Goal: Find specific page/section: Find specific page/section

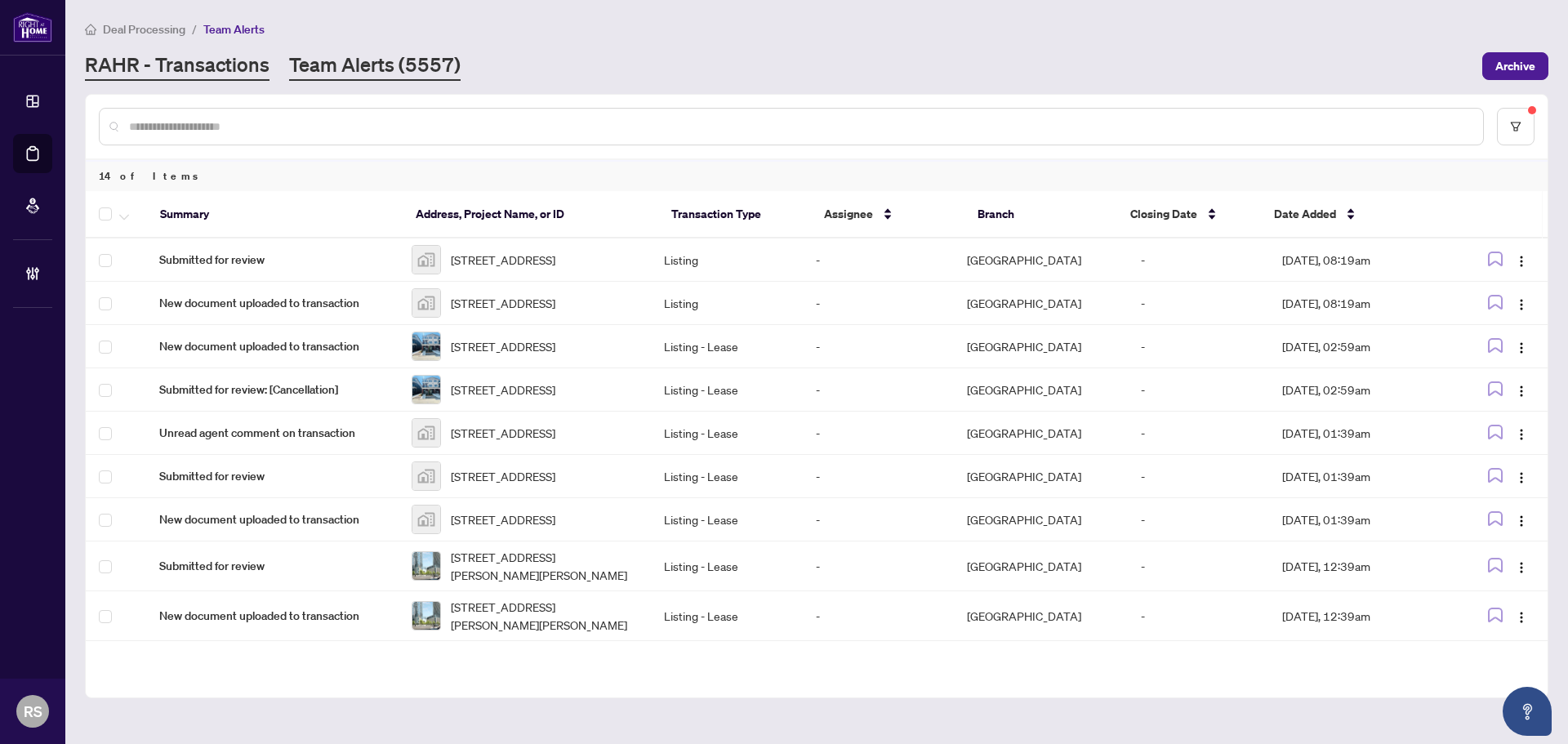
click at [167, 65] on link "RAHR - Transactions" at bounding box center [177, 66] width 185 height 30
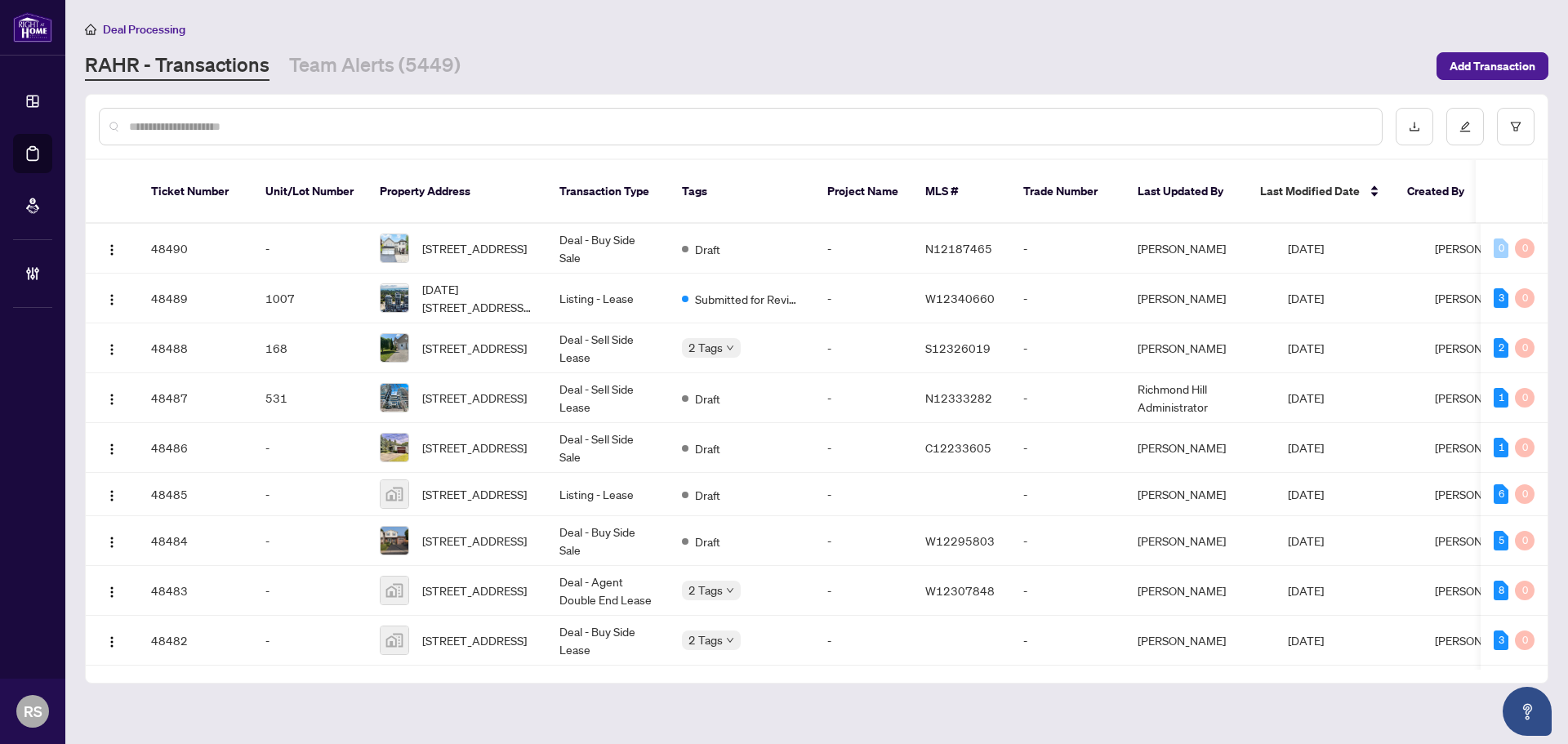
click at [155, 118] on input "text" at bounding box center [749, 126] width 1240 height 18
paste input "**********"
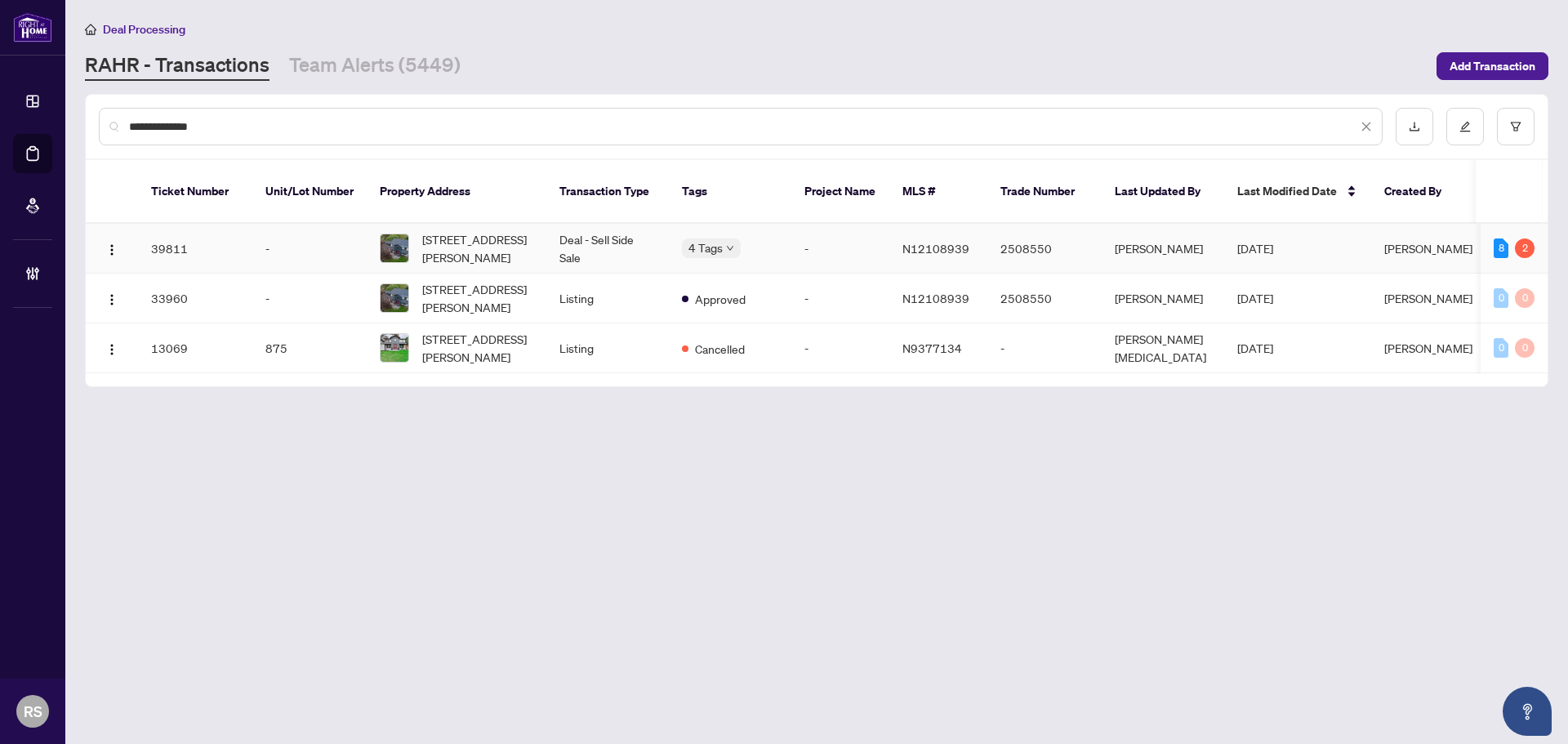
type input "**********"
click at [452, 230] on span "[STREET_ADDRESS][PERSON_NAME]" at bounding box center [478, 248] width 111 height 36
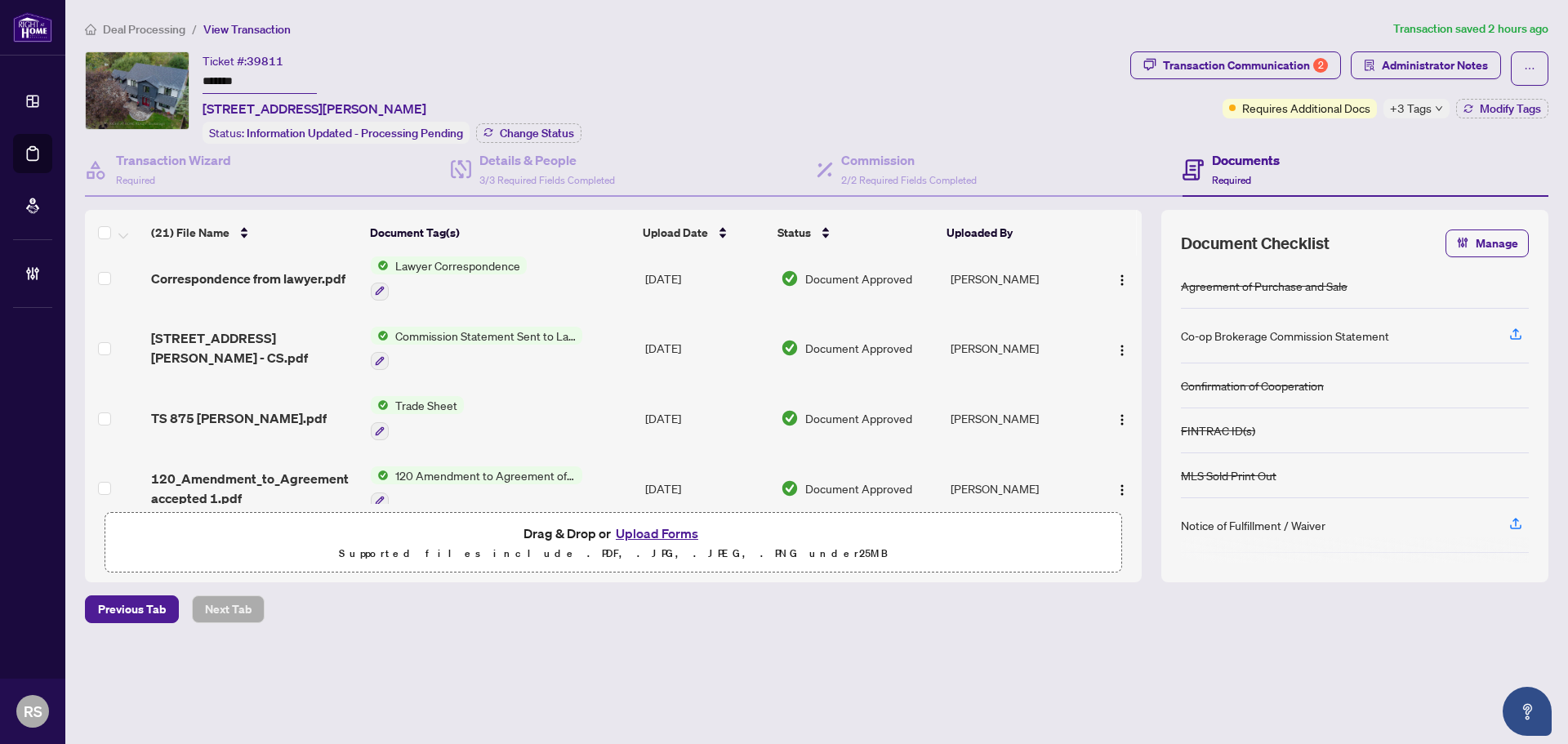
scroll to position [653, 0]
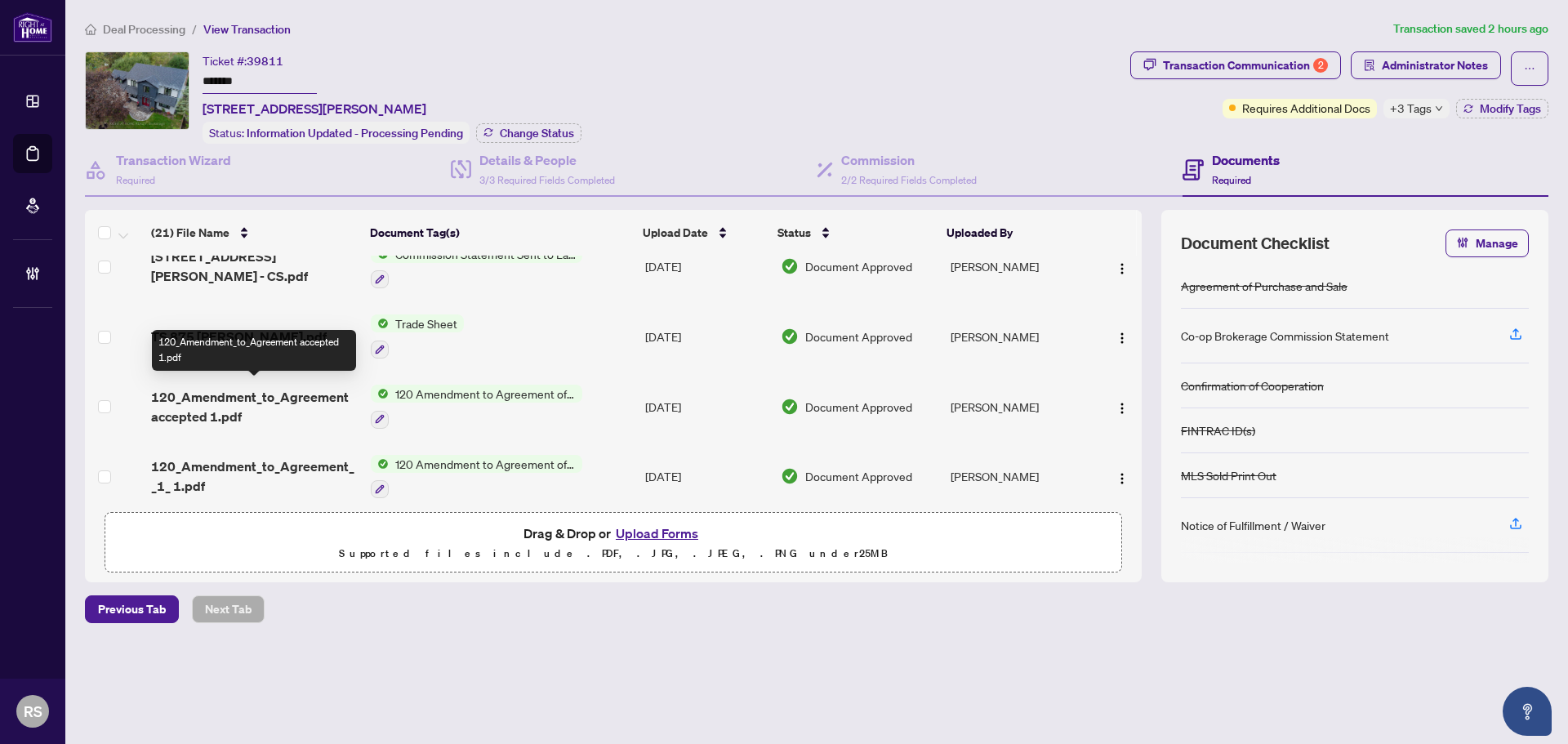
click at [259, 389] on span "120_Amendment_to_Agreement accepted 1.pdf" at bounding box center [254, 406] width 207 height 39
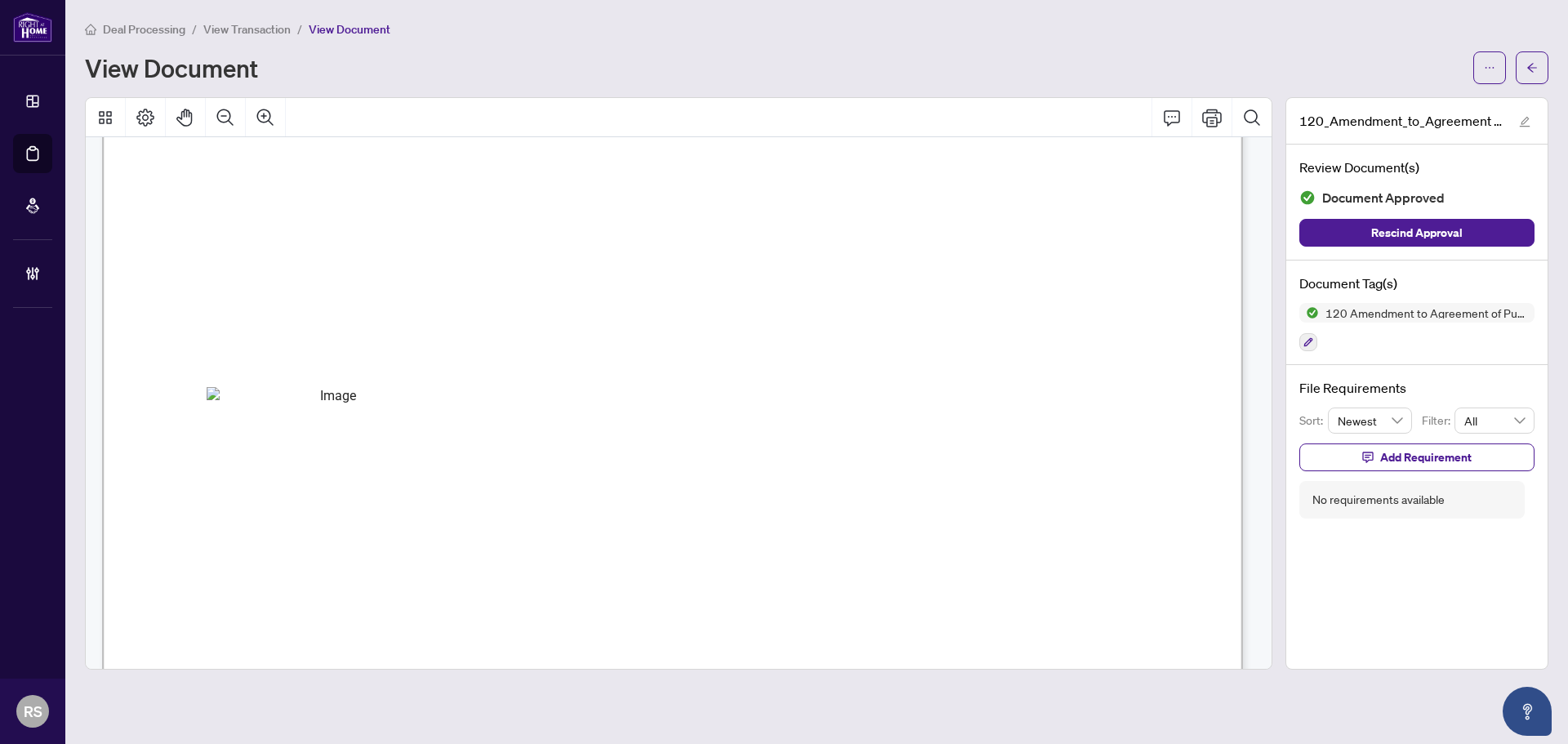
scroll to position [653, 0]
click at [263, 31] on span "View Transaction" at bounding box center [247, 29] width 88 height 14
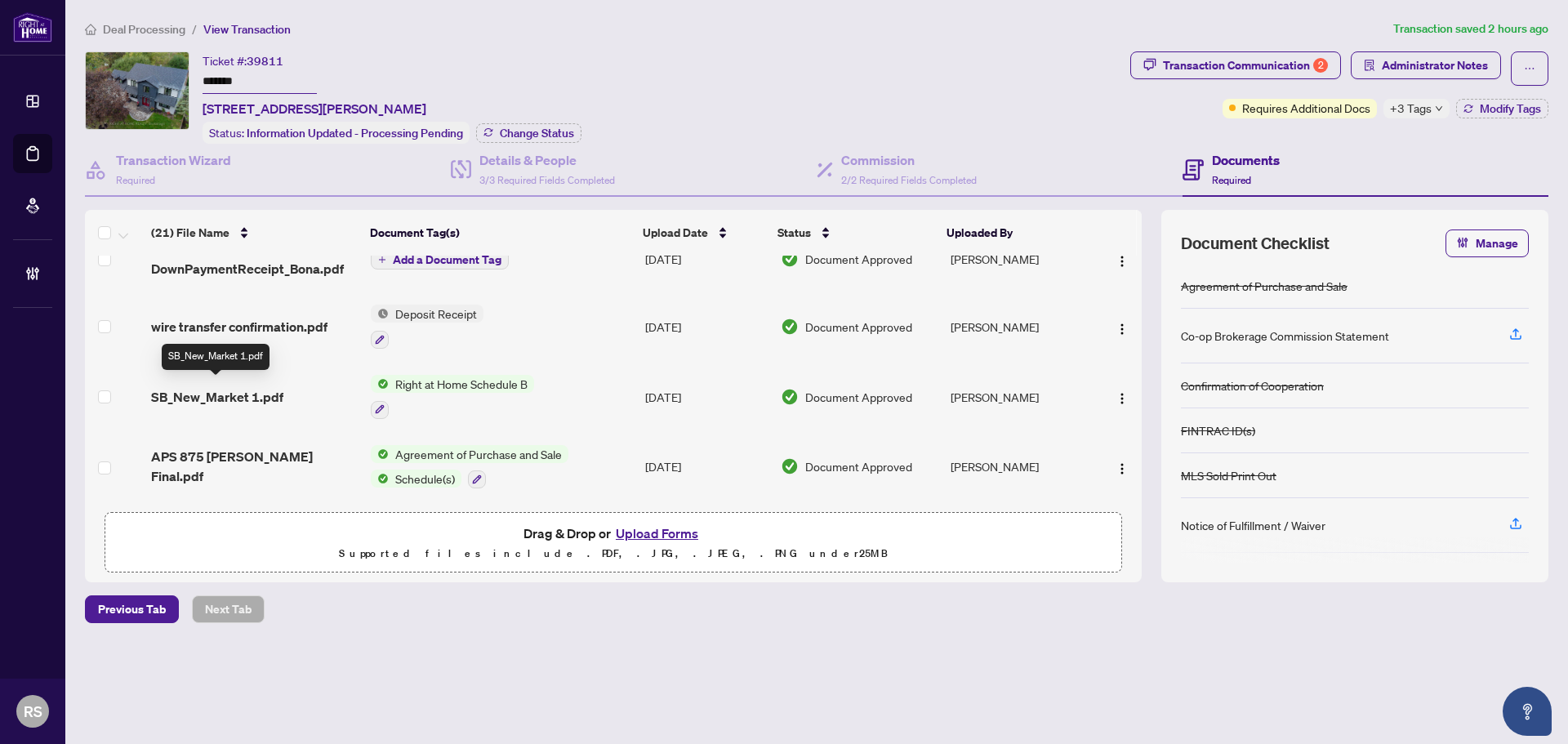
scroll to position [1211, 0]
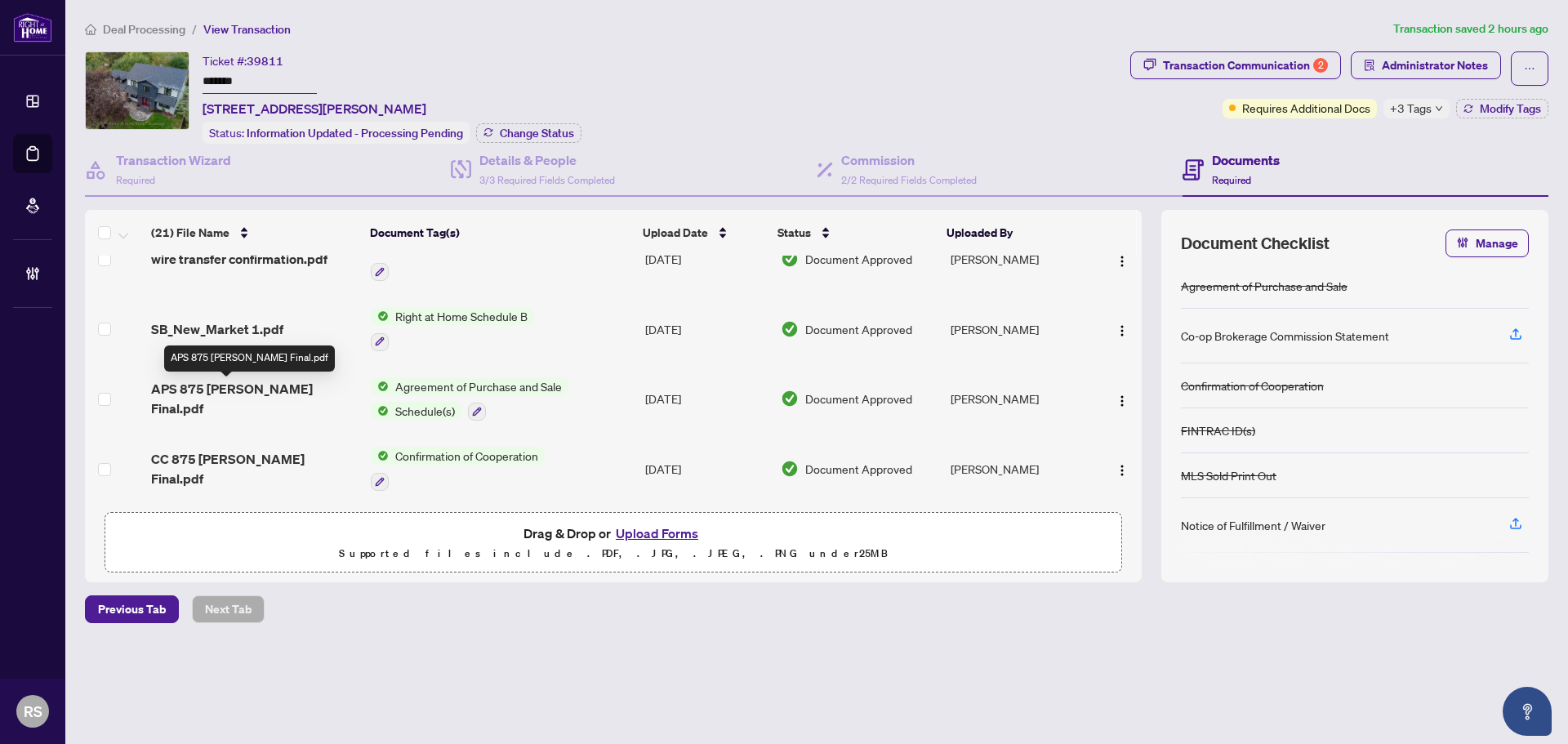
click at [273, 395] on span "APS 875 [PERSON_NAME] Final.pdf" at bounding box center [254, 398] width 207 height 39
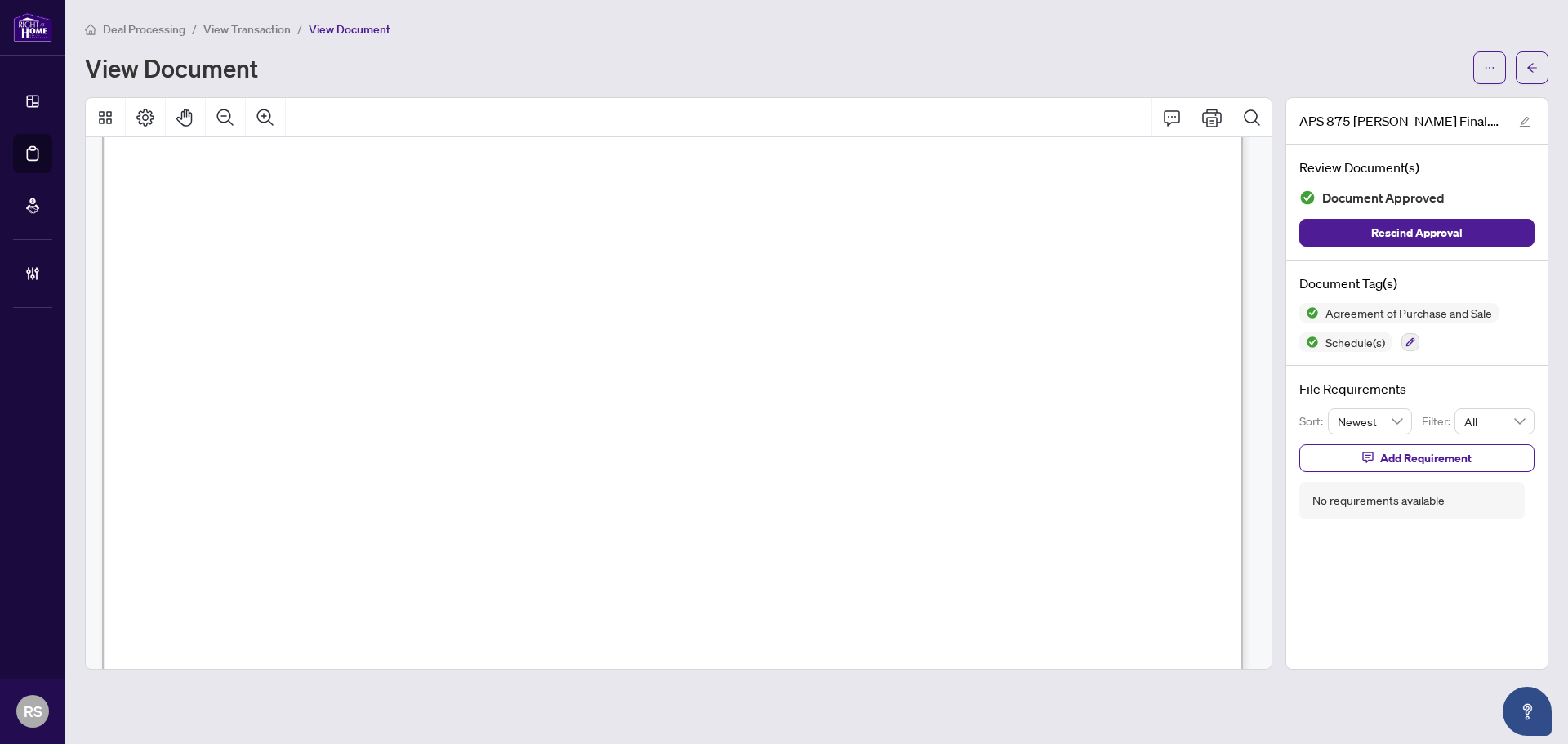
scroll to position [1878, 0]
click at [264, 31] on span "View Transaction" at bounding box center [247, 29] width 88 height 14
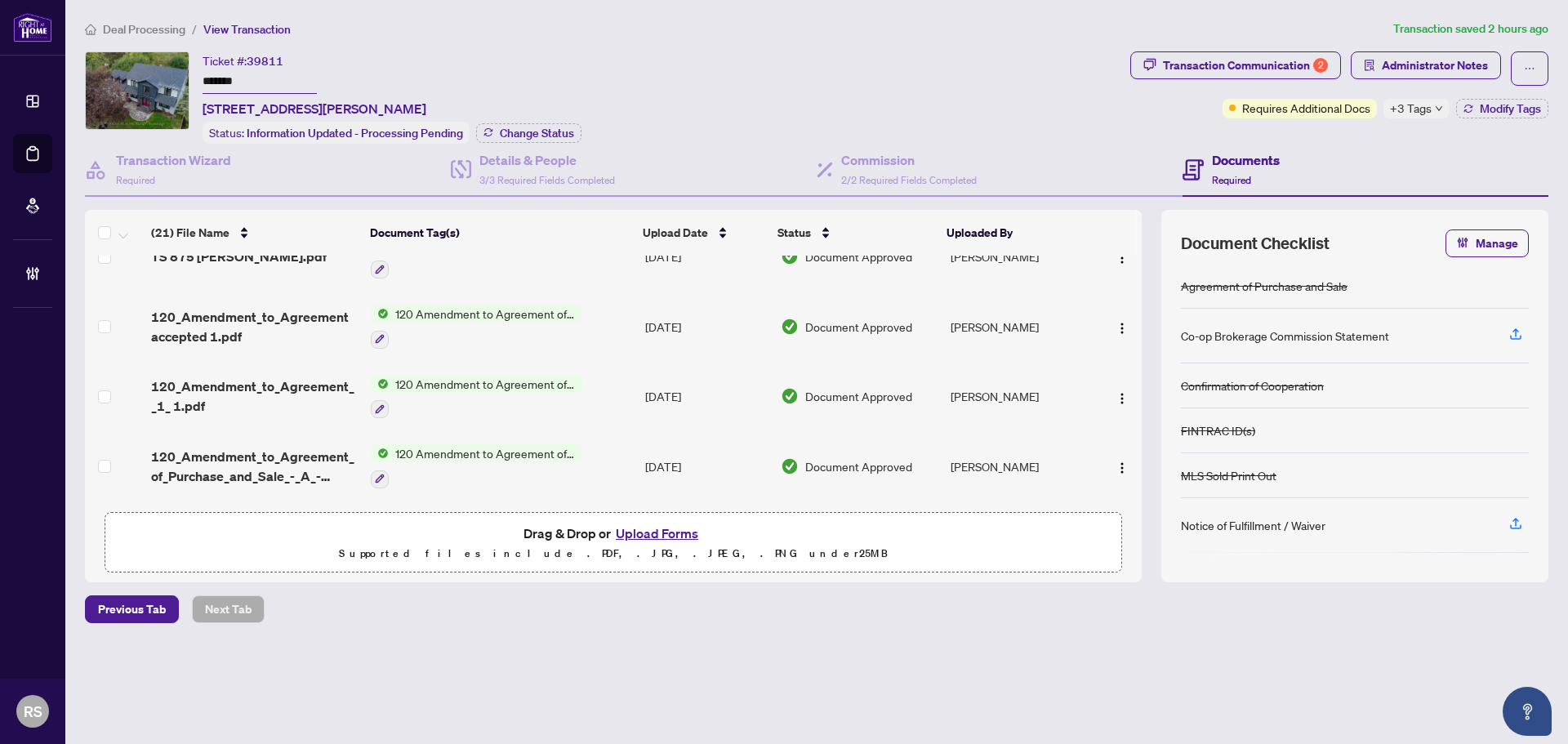
scroll to position [735, 0]
click at [230, 383] on span "120_Amendment_to_Agreement__1_ 1.pdf" at bounding box center [254, 394] width 207 height 39
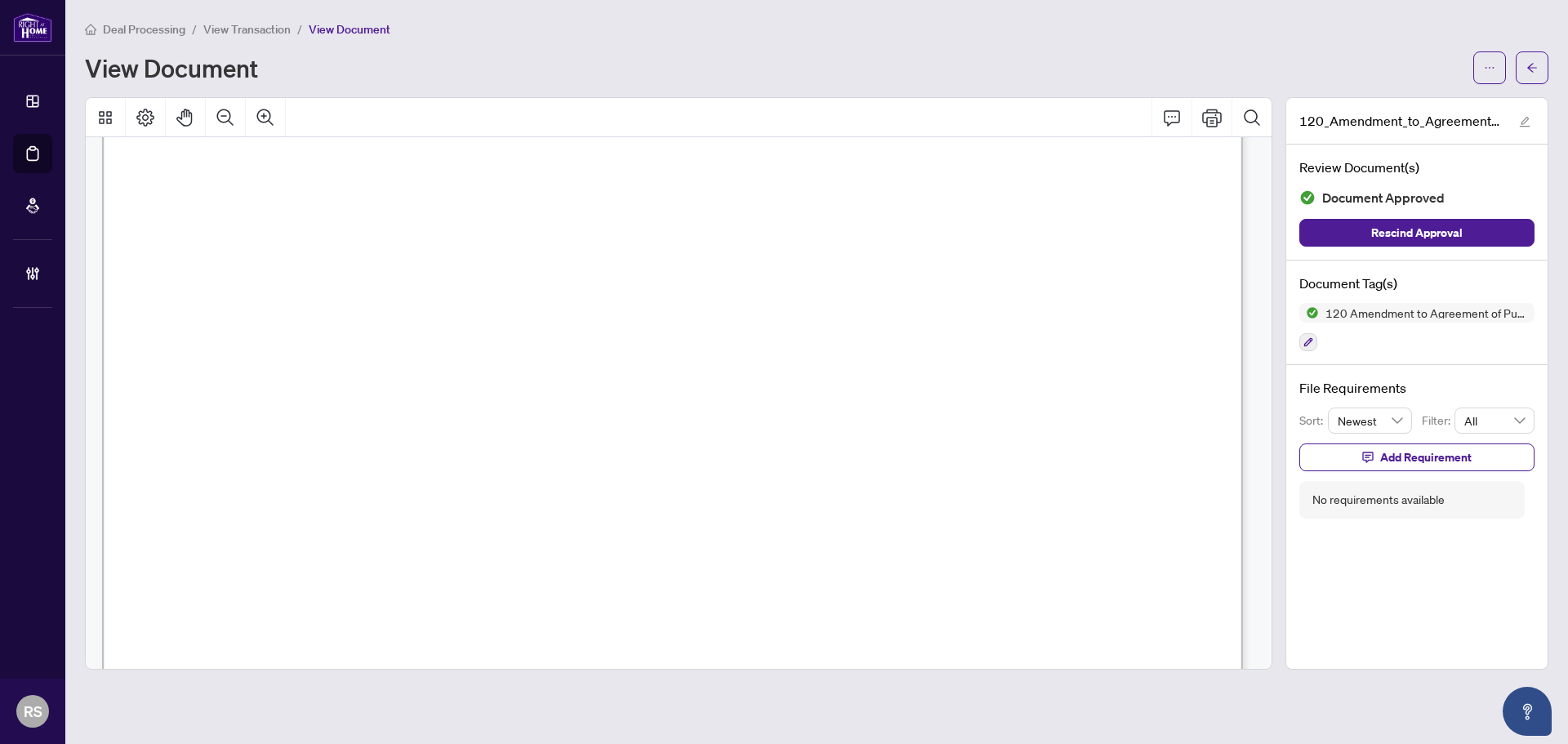
scroll to position [735, 0]
click at [264, 32] on span "View Transaction" at bounding box center [247, 29] width 88 height 14
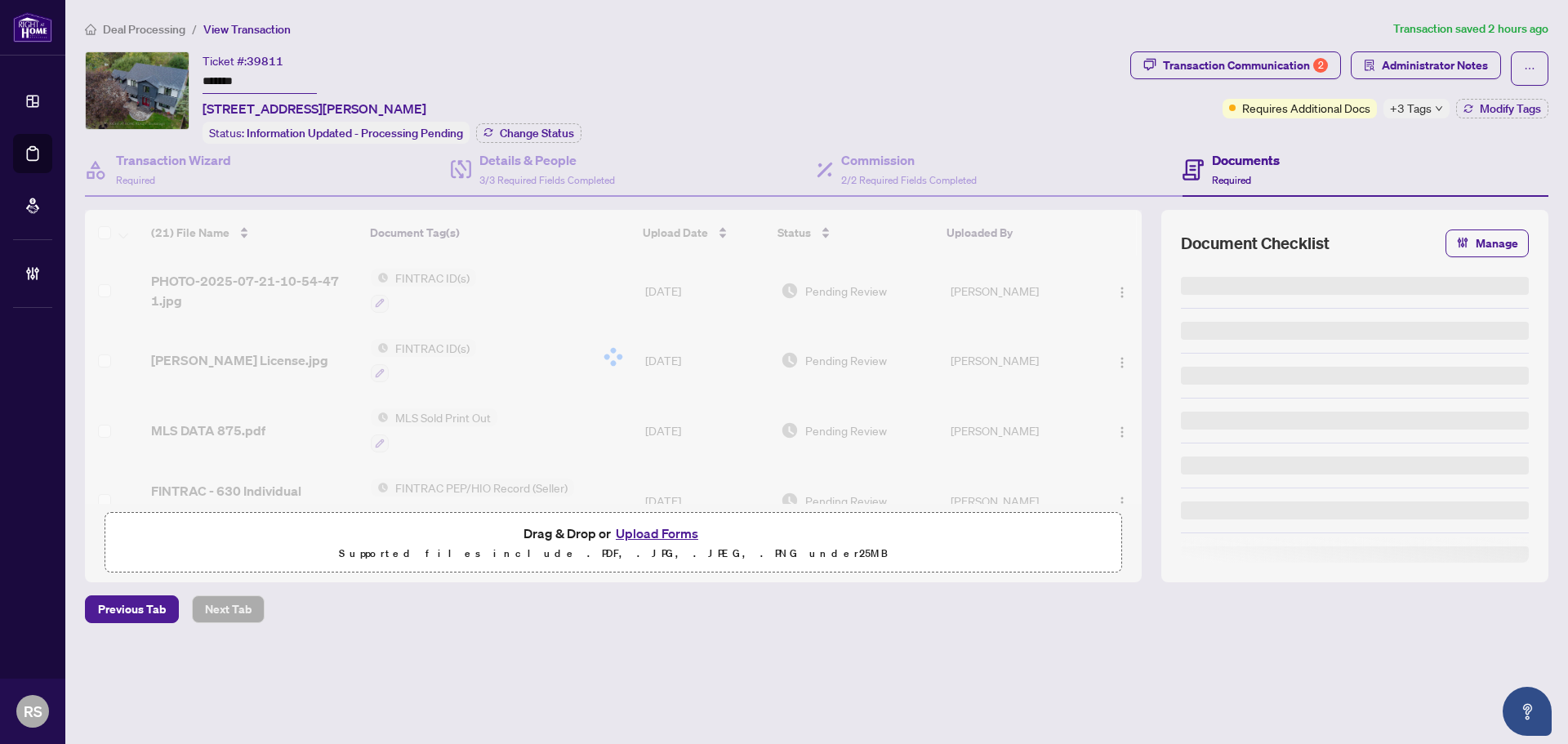
click at [134, 36] on li "Deal Processing" at bounding box center [134, 30] width 100 height 19
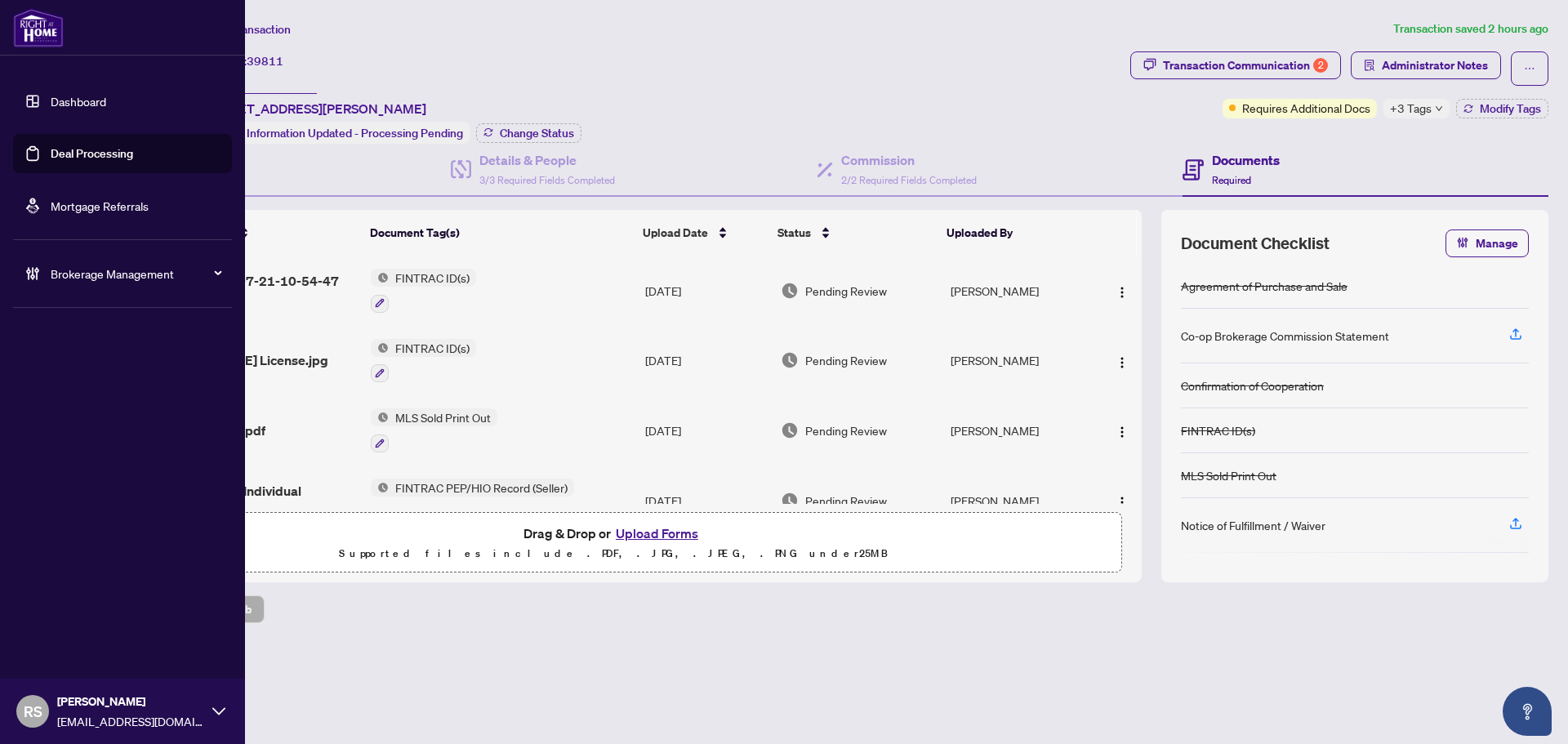
click at [68, 104] on link "Dashboard" at bounding box center [78, 100] width 55 height 14
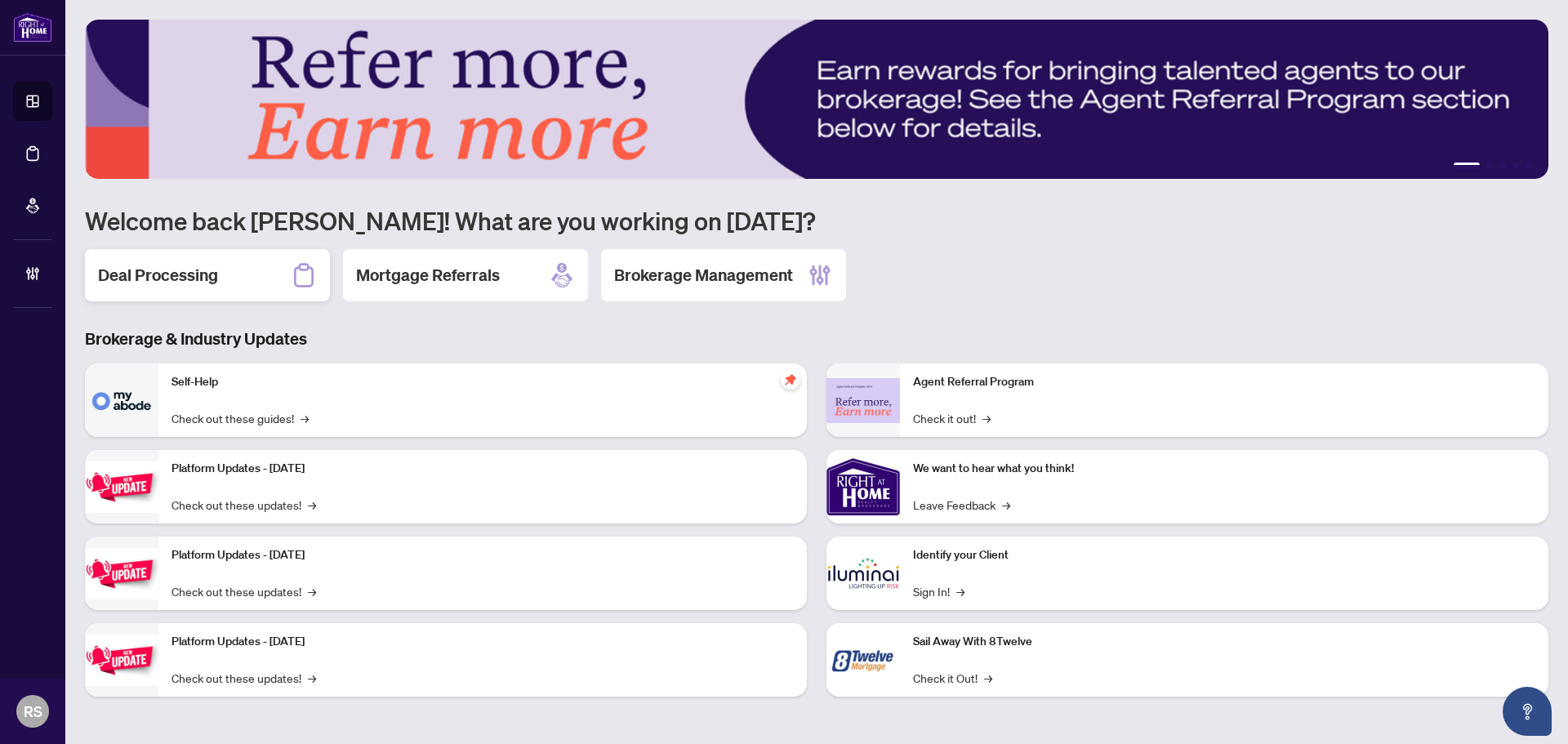
click at [132, 286] on h2 "Deal Processing" at bounding box center [158, 276] width 120 height 23
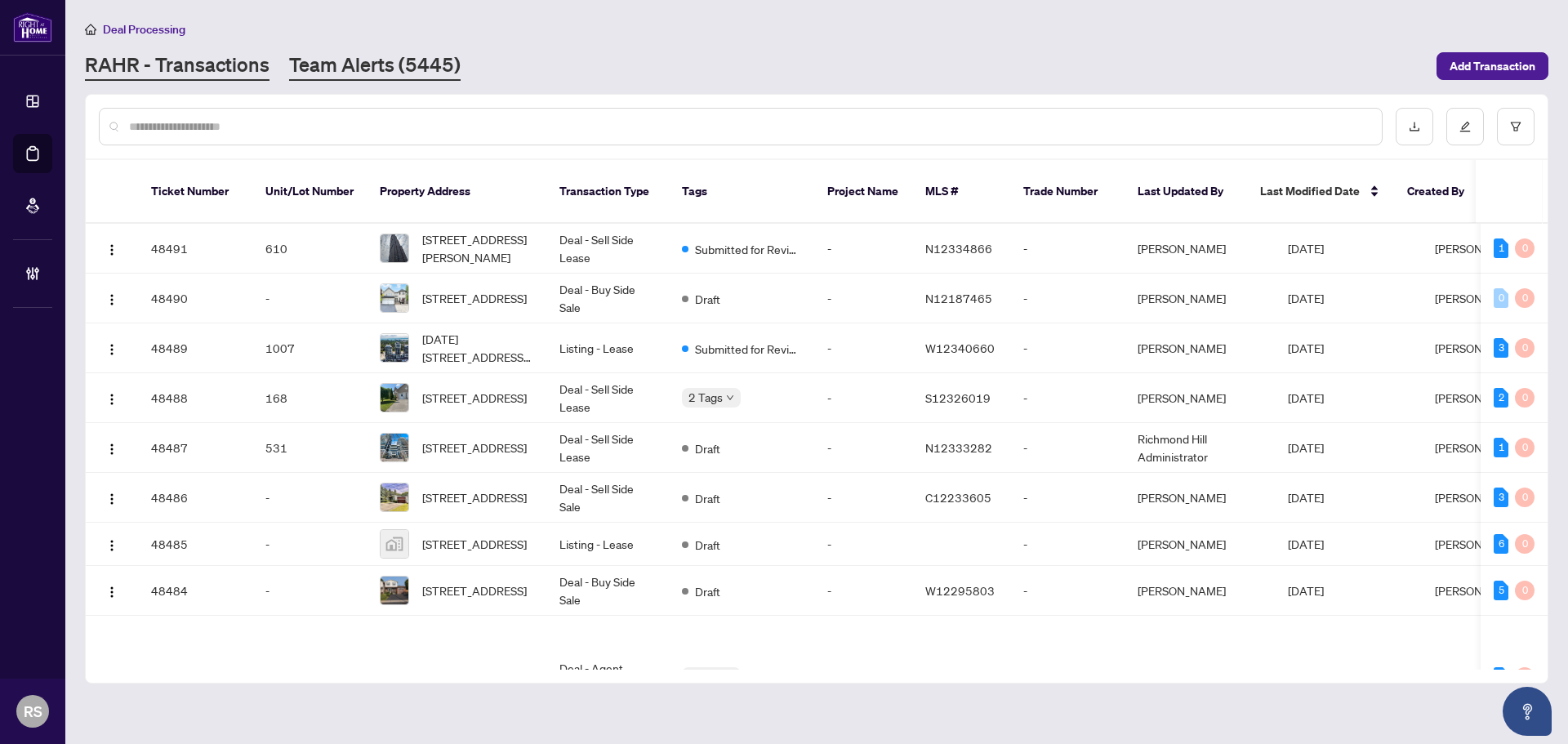
click at [328, 66] on link "Team Alerts (5445)" at bounding box center [375, 66] width 172 height 30
